Goal: Entertainment & Leisure: Consume media (video, audio)

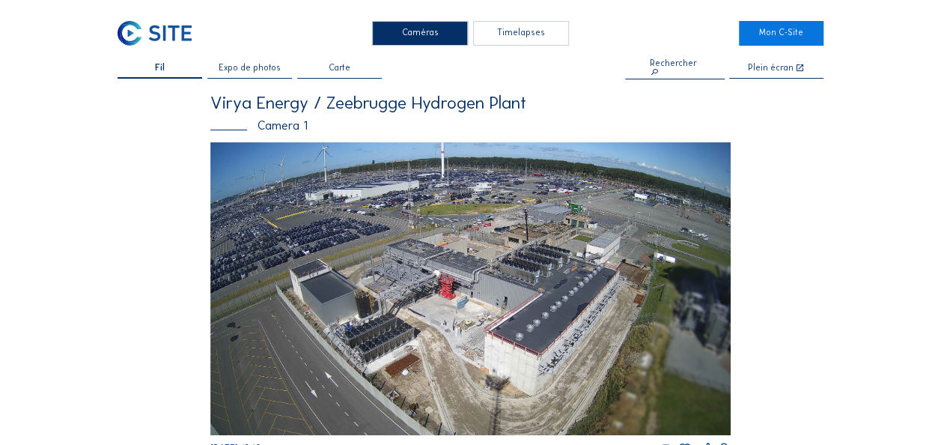
click at [464, 300] on img at bounding box center [470, 288] width 520 height 293
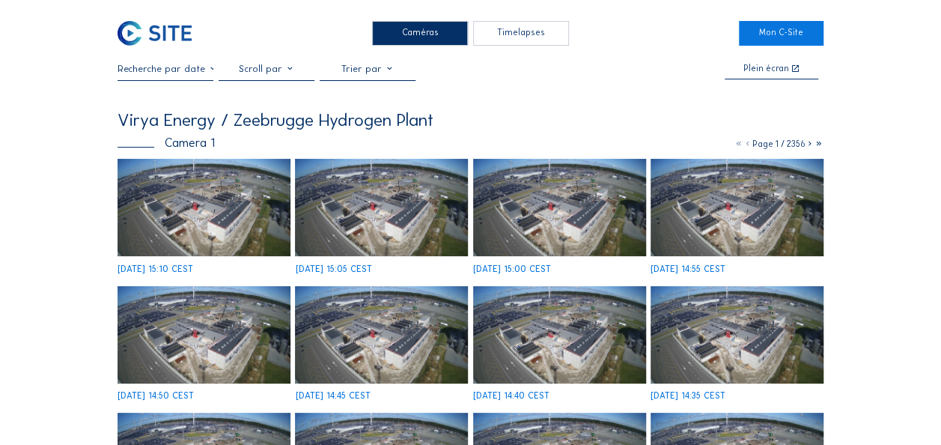
click at [222, 191] on img at bounding box center [203, 207] width 173 height 97
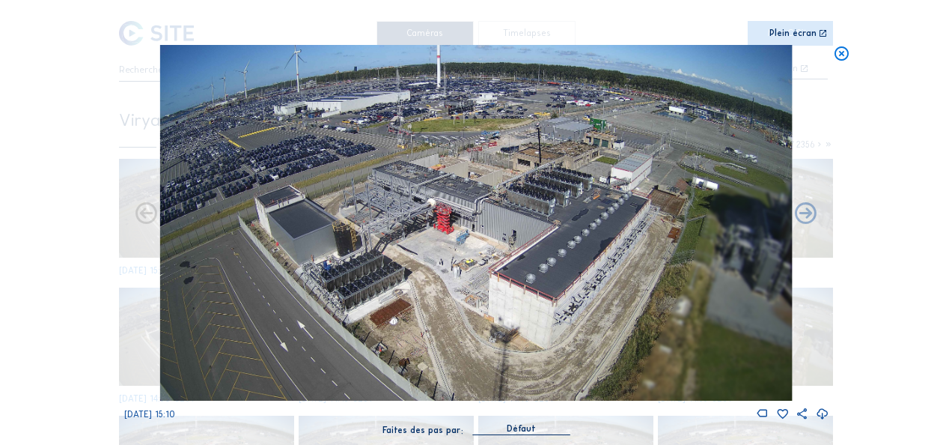
click at [789, 36] on div "Plein écran" at bounding box center [792, 34] width 47 height 10
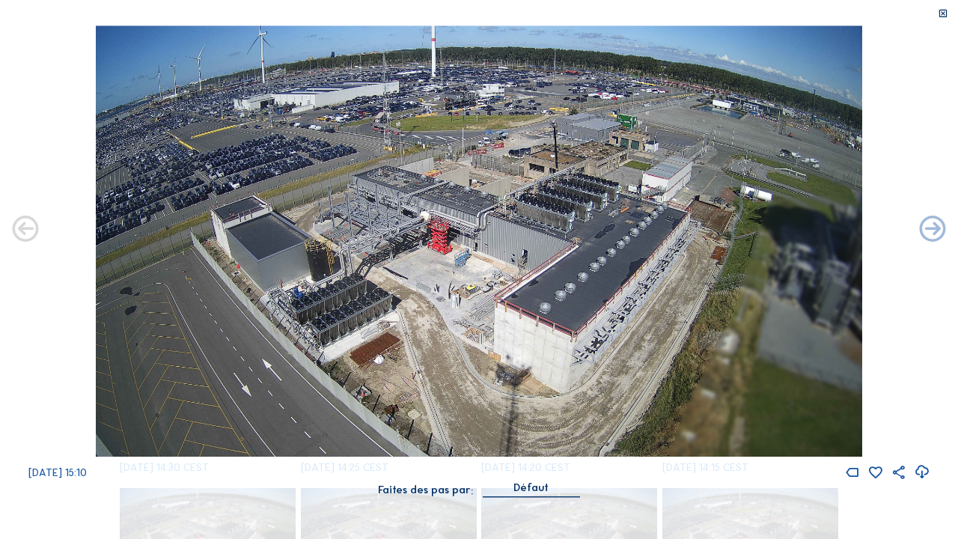
click at [940, 13] on icon at bounding box center [943, 13] width 10 height 11
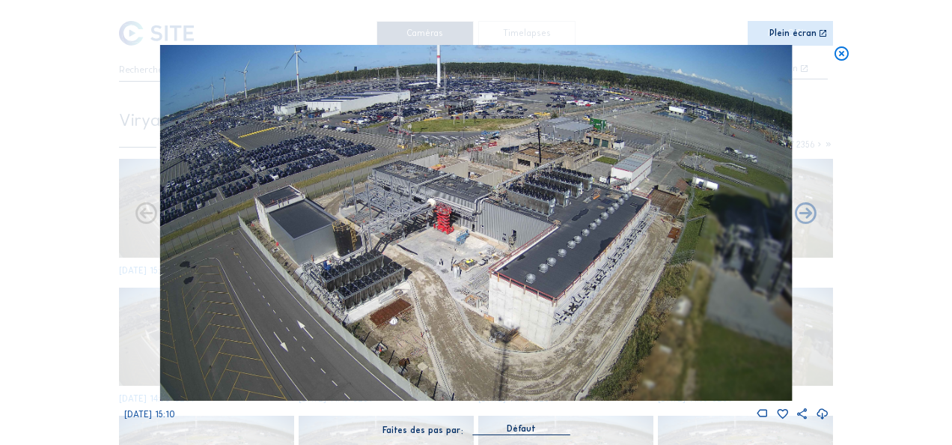
click at [810, 33] on div "Plein écran" at bounding box center [792, 34] width 47 height 10
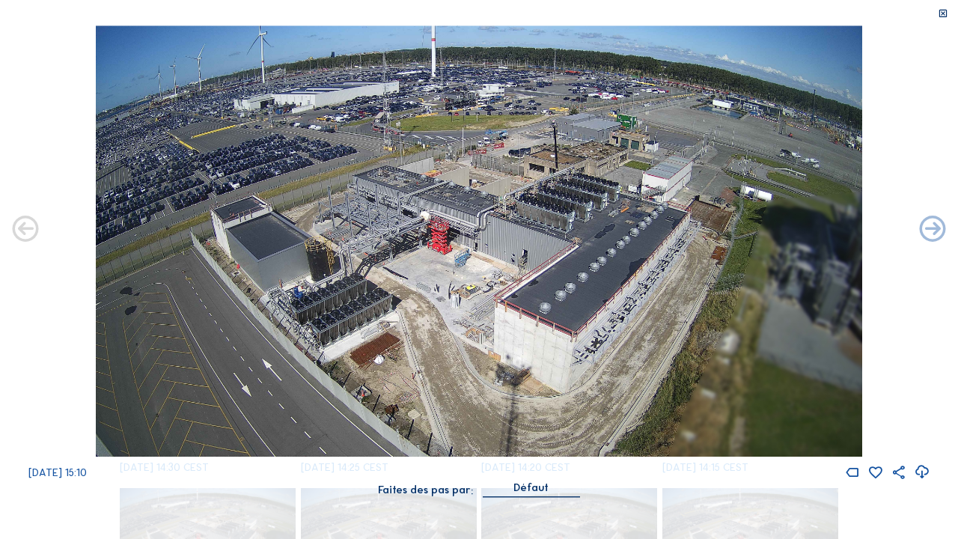
click at [940, 15] on icon at bounding box center [943, 13] width 10 height 11
